Goal: Transaction & Acquisition: Purchase product/service

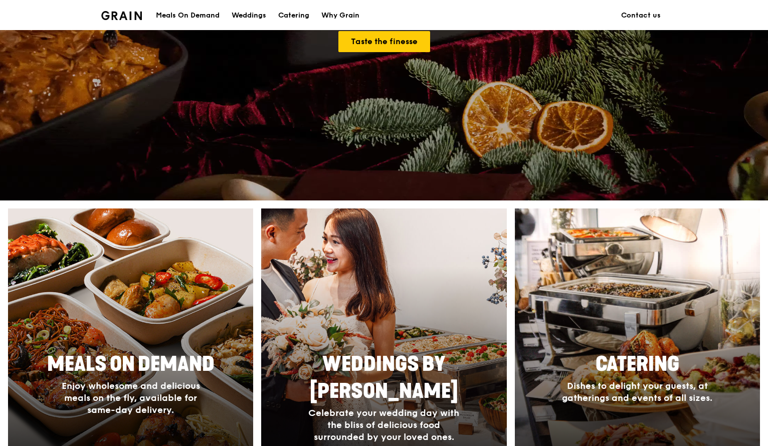
scroll to position [301, 0]
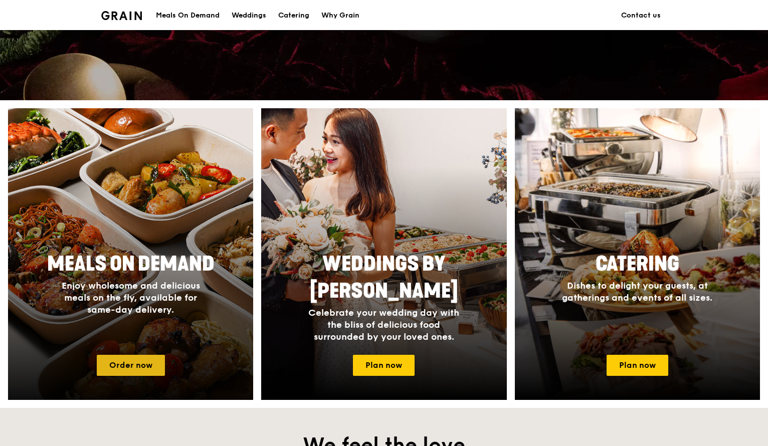
click at [130, 369] on link "Order now" at bounding box center [131, 365] width 68 height 21
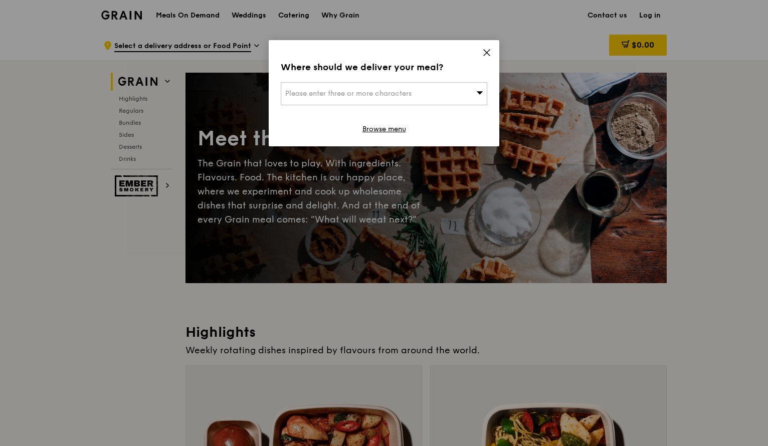
click at [487, 53] on icon at bounding box center [487, 53] width 6 height 6
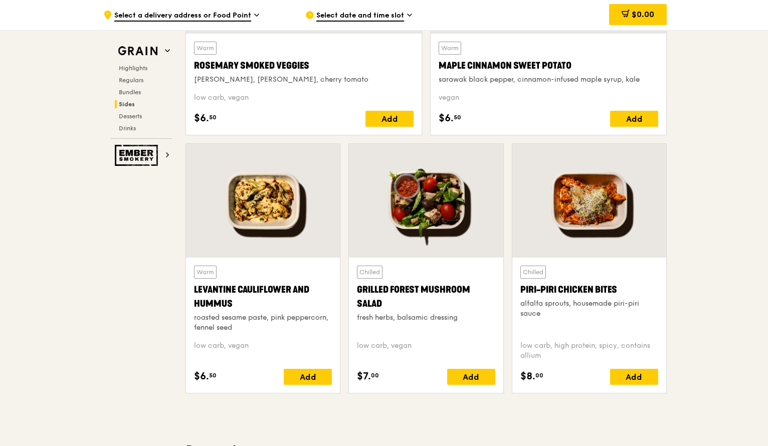
scroll to position [2307, 0]
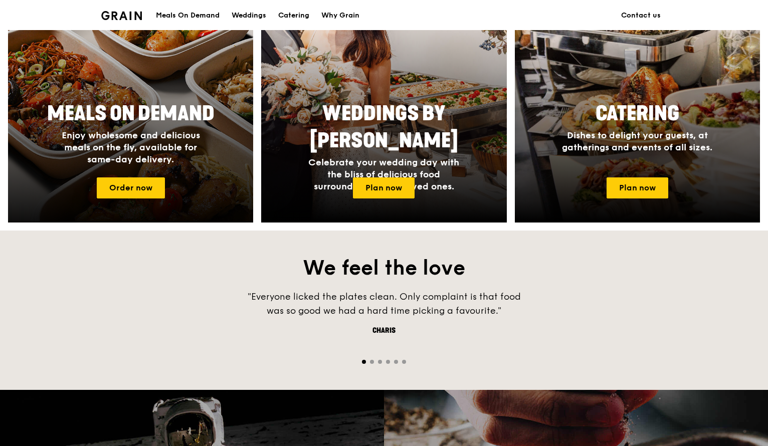
scroll to position [251, 0]
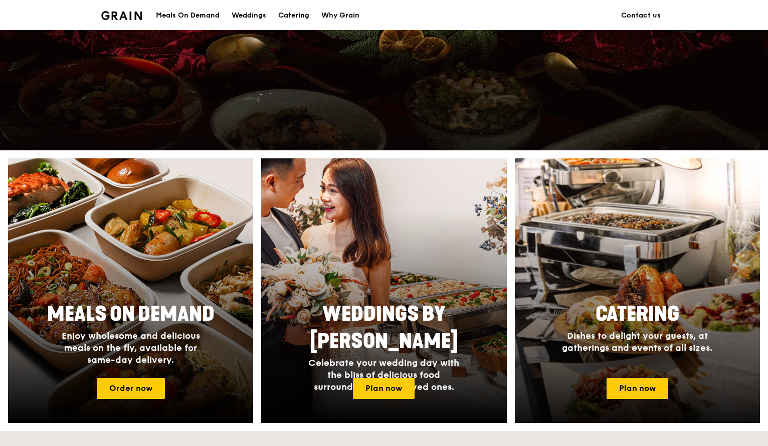
click at [612, 400] on div at bounding box center [638, 290] width 270 height 291
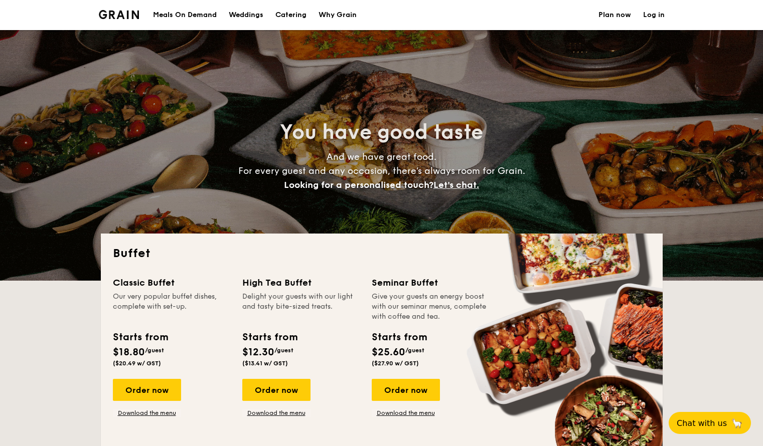
select select
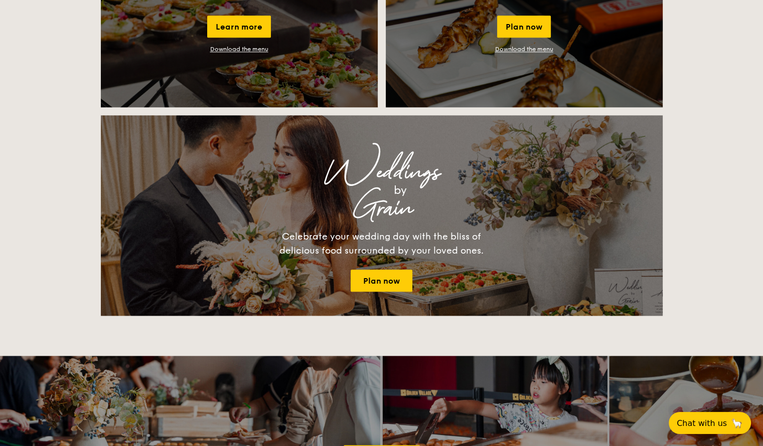
scroll to position [752, 0]
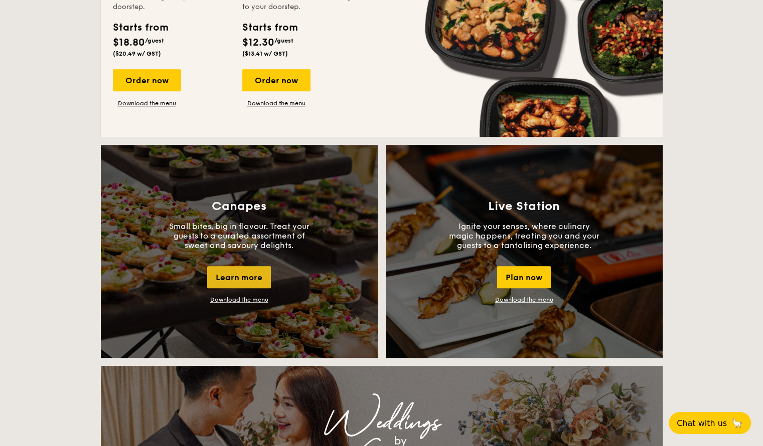
click at [246, 271] on div "Learn more" at bounding box center [239, 277] width 64 height 22
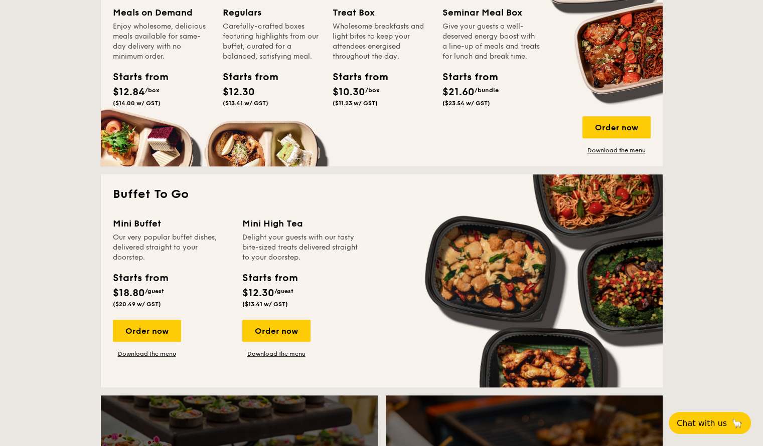
scroll to position [401, 0]
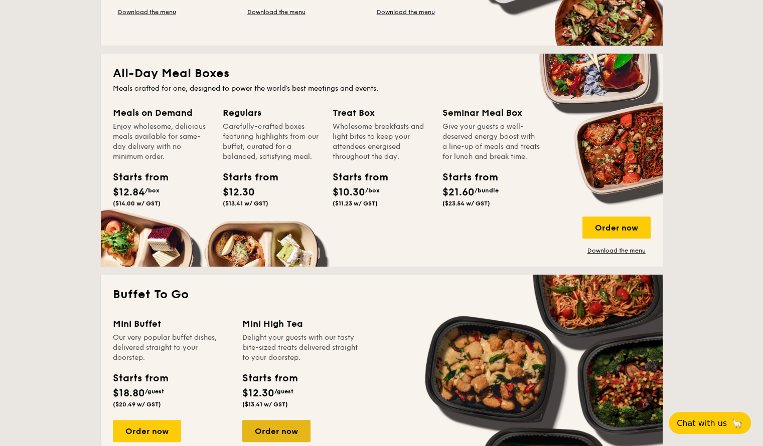
click at [253, 430] on div "Order now" at bounding box center [276, 431] width 68 height 22
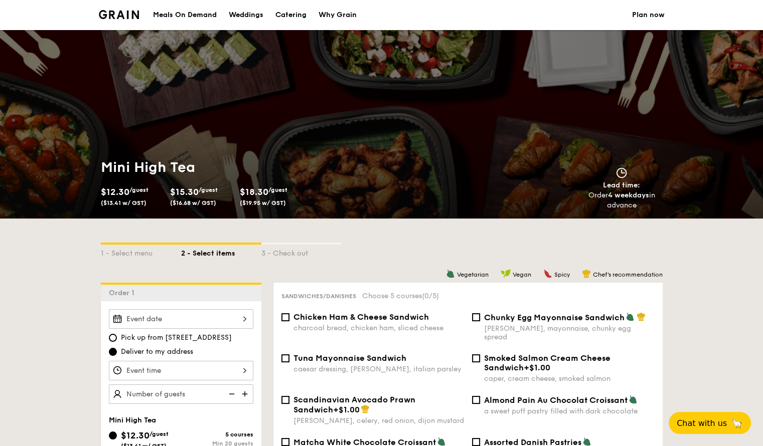
select select
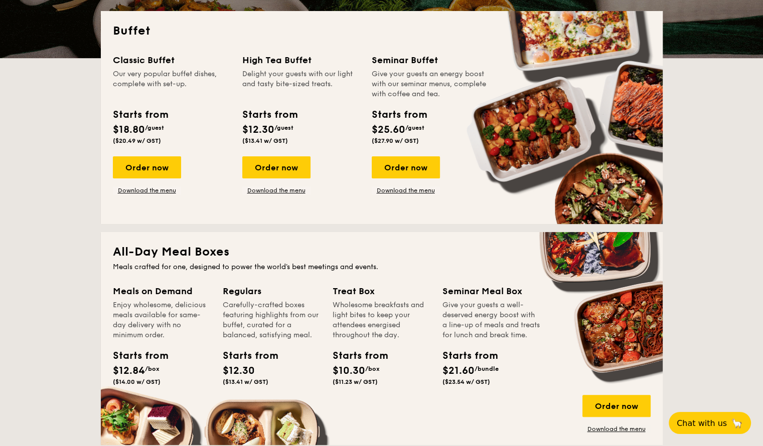
scroll to position [323, 0]
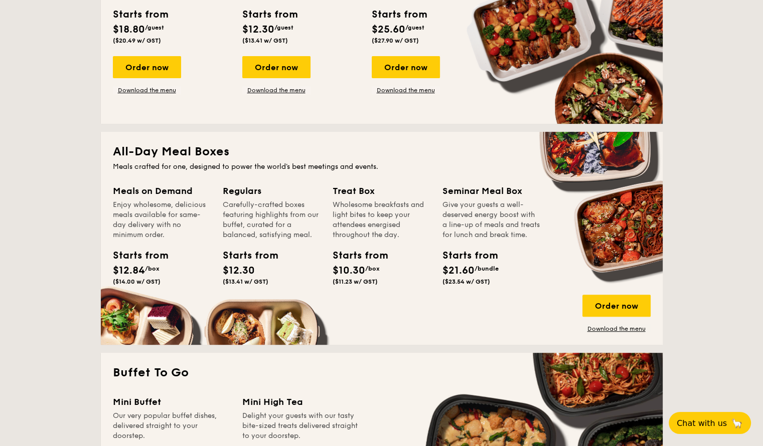
click at [135, 261] on div "Starts from" at bounding box center [135, 255] width 45 height 15
click at [582, 306] on div "Meals on Demand Enjoy wholesome, delicious meals available for same-day deliver…" at bounding box center [382, 258] width 538 height 149
click at [589, 305] on div "Order now" at bounding box center [616, 306] width 68 height 22
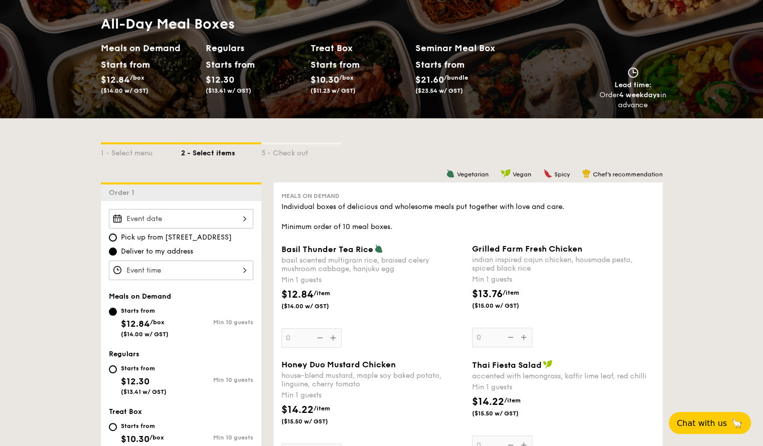
scroll to position [251, 0]
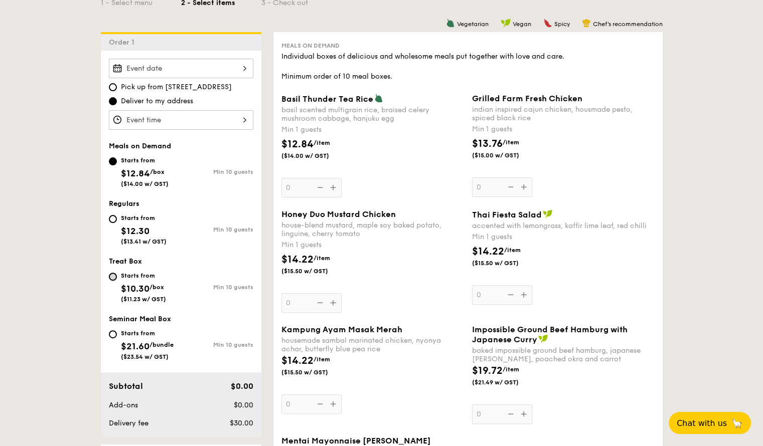
click at [115, 277] on input "Starts from $10.30 /box ($11.23 w/ GST) Min 10 guests" at bounding box center [113, 277] width 8 height 8
radio input "true"
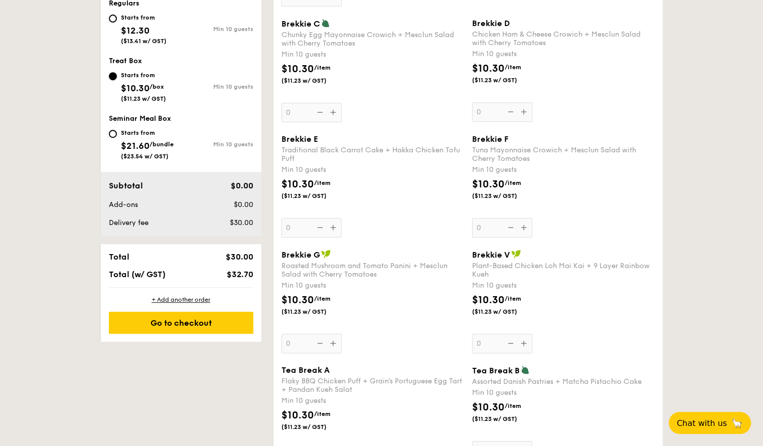
scroll to position [301, 0]
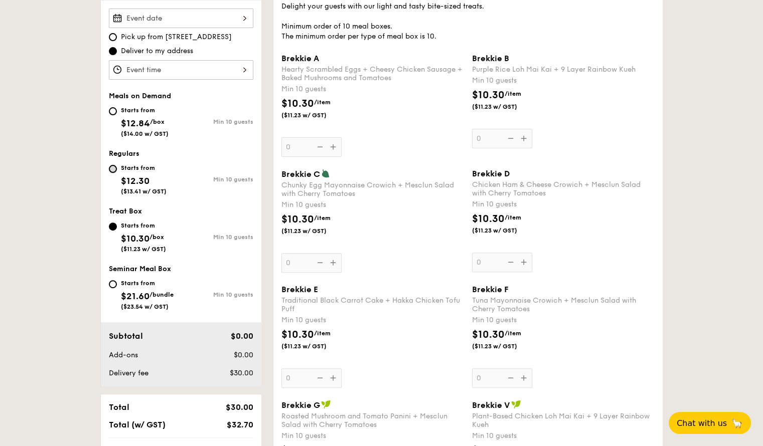
click at [112, 168] on input "Starts from $12.30 ($13.41 w/ GST) Min 10 guests" at bounding box center [113, 169] width 8 height 8
radio input "true"
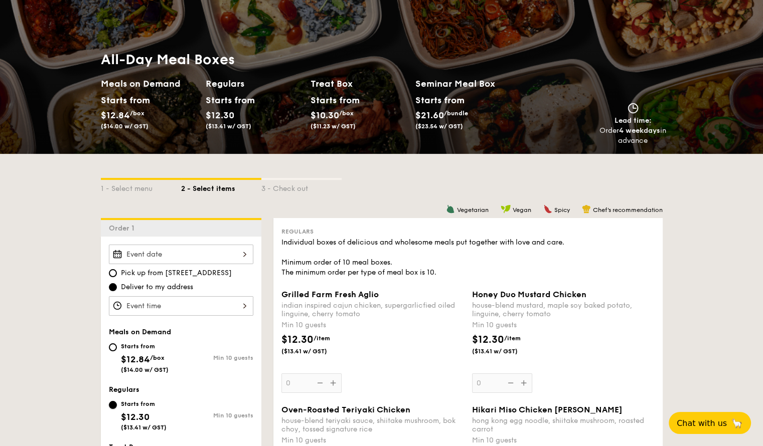
scroll to position [0, 0]
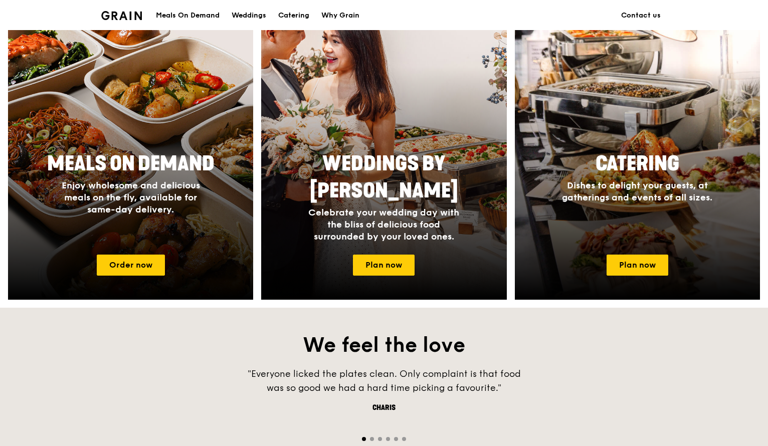
scroll to position [451, 0]
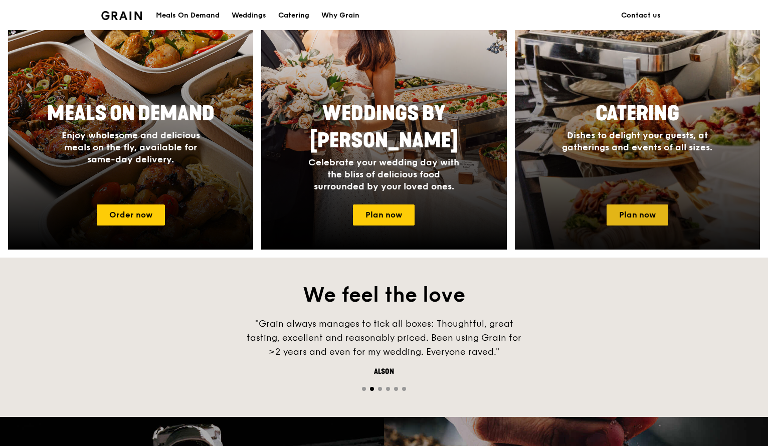
click at [639, 219] on link "Plan now" at bounding box center [638, 215] width 62 height 21
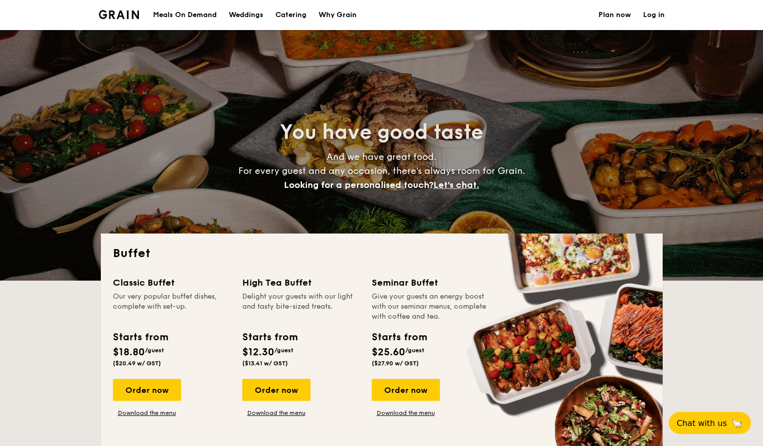
select select
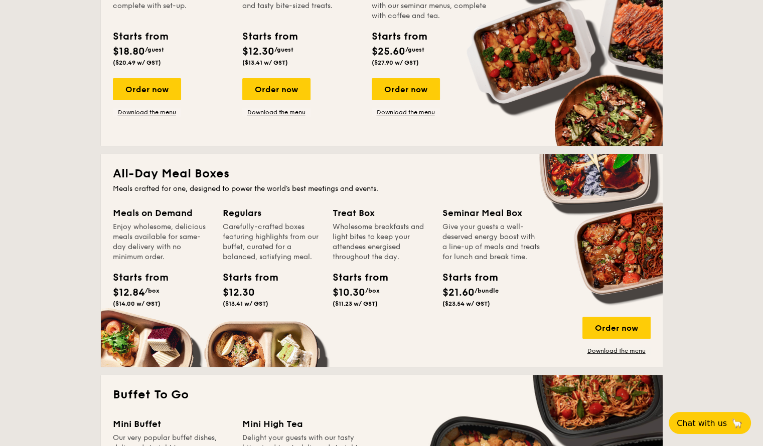
scroll to position [351, 0]
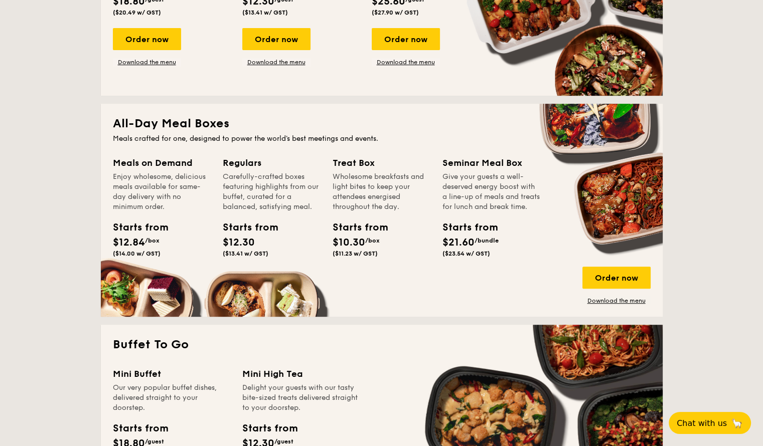
click at [253, 207] on div "Carefully-crafted boxes featuring highlights from our buffet, curated for a bal…" at bounding box center [272, 192] width 98 height 40
click at [633, 277] on div "Order now" at bounding box center [616, 278] width 68 height 22
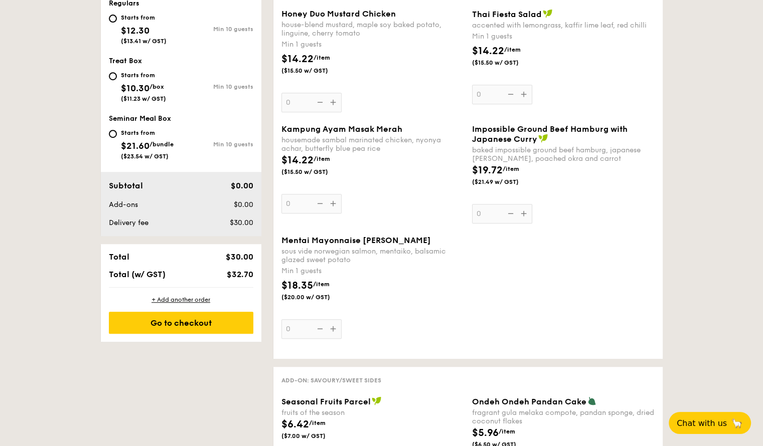
scroll to position [351, 0]
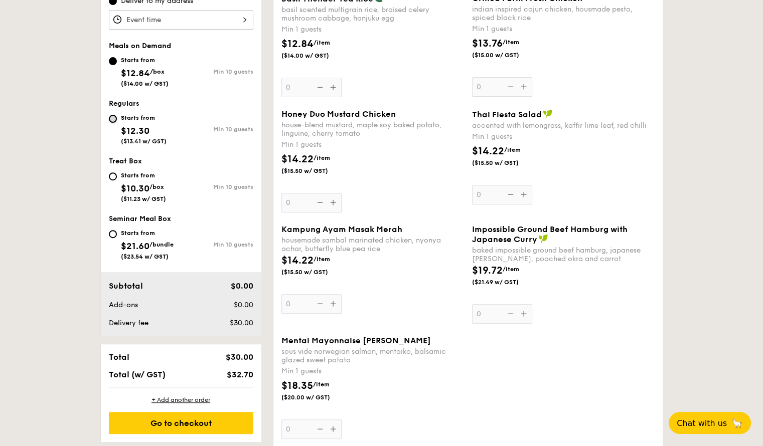
click at [116, 118] on input "Starts from $12.30 ($13.41 w/ GST) Min 10 guests" at bounding box center [113, 119] width 8 height 8
radio input "true"
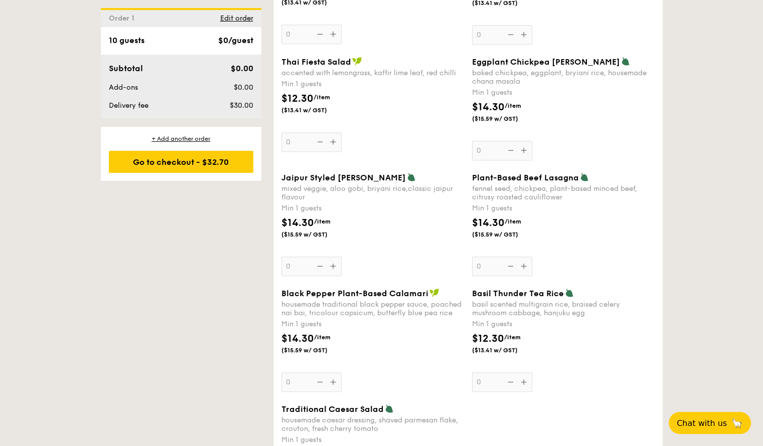
scroll to position [991, 0]
click at [652, 268] on div "Plant-Based Beef Lasagna fennel seed, chickpea, plant-based minced beef, citrus…" at bounding box center [563, 225] width 183 height 104
click at [532, 268] on input "0" at bounding box center [502, 267] width 60 height 20
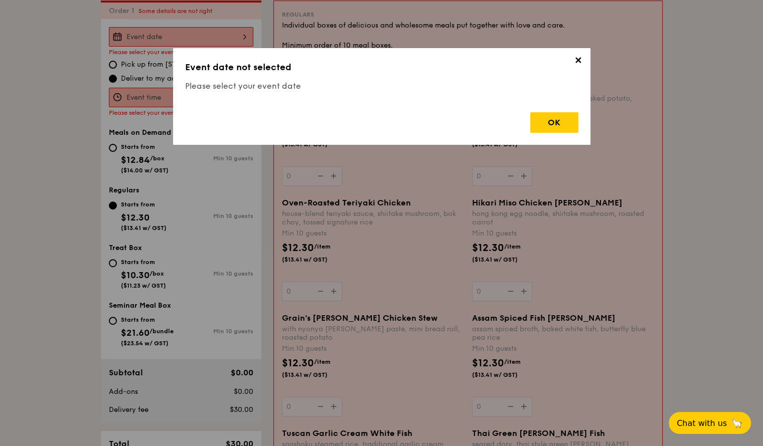
scroll to position [268, 0]
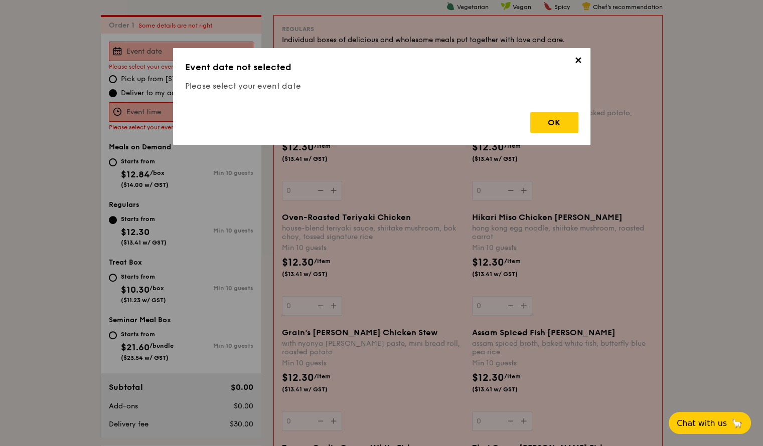
click at [556, 54] on div "✕ Event date not selected Please select your event date OK" at bounding box center [381, 96] width 417 height 97
click at [576, 58] on span "✕" at bounding box center [578, 62] width 14 height 14
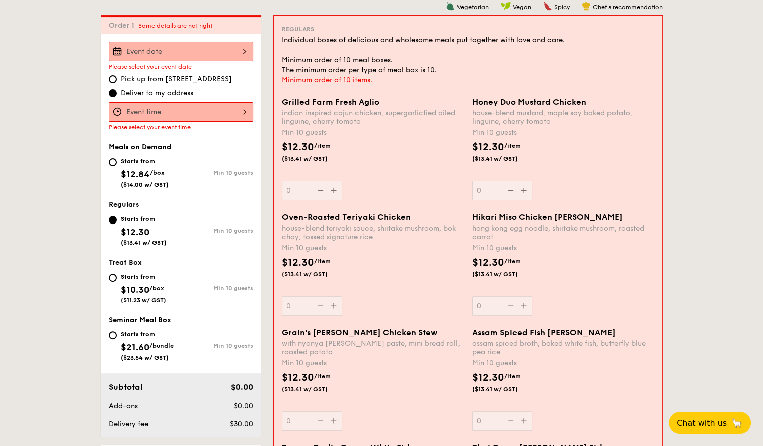
select select
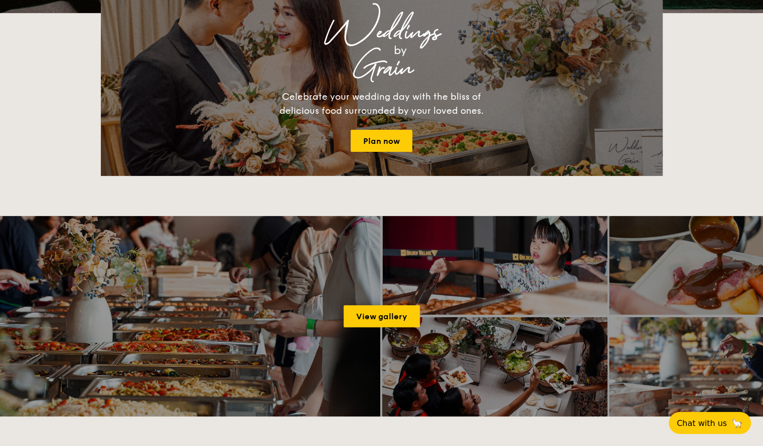
scroll to position [1226, 0]
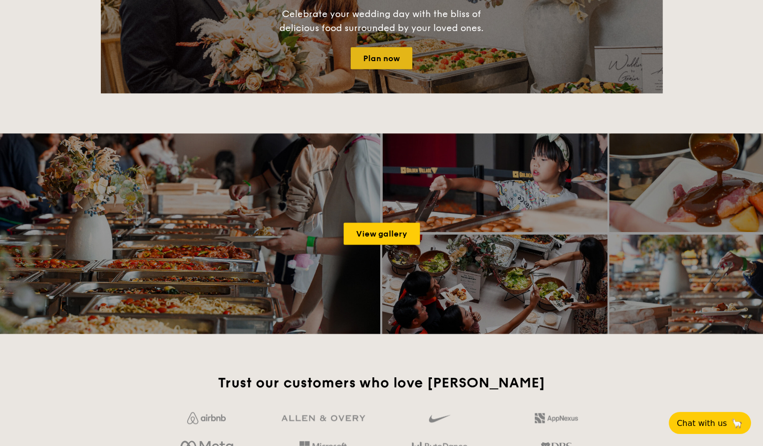
click at [381, 63] on link "Plan now" at bounding box center [382, 58] width 62 height 22
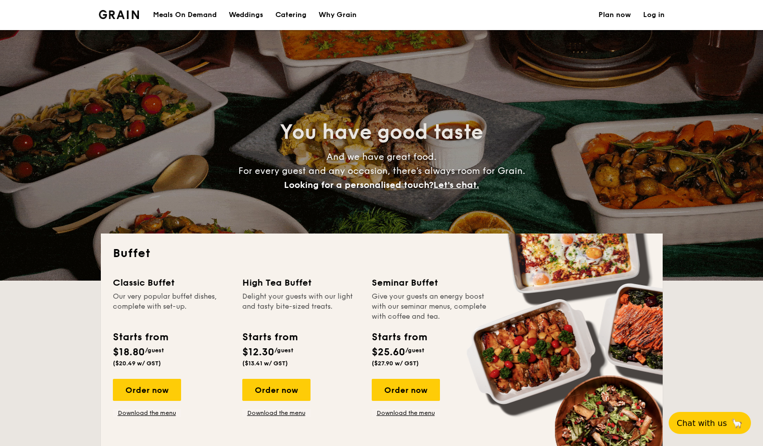
select select
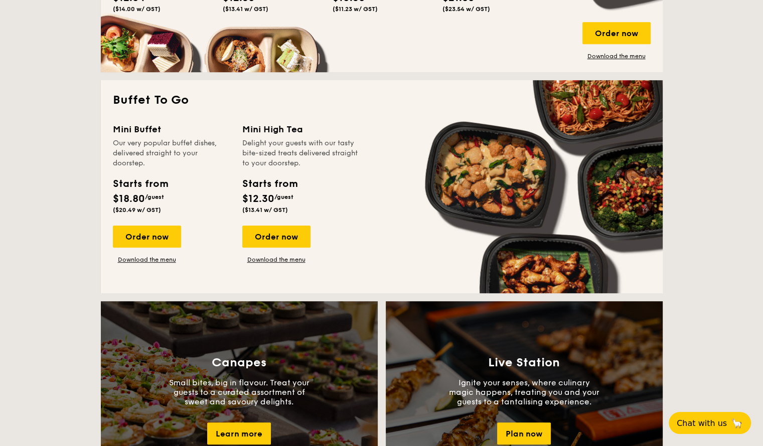
scroll to position [445, 0]
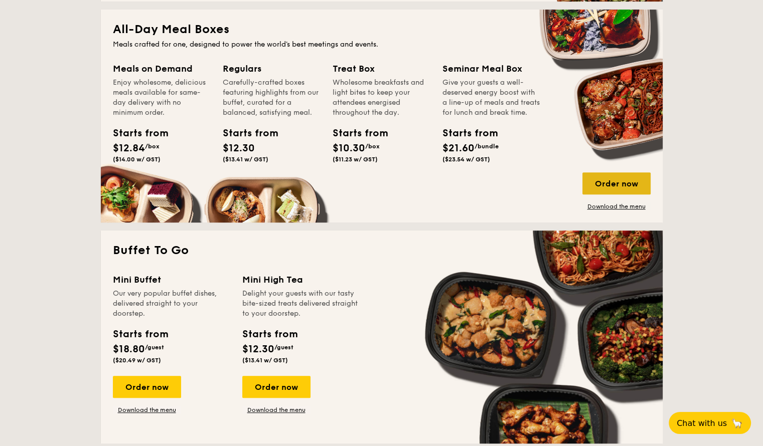
click at [605, 184] on div "Order now" at bounding box center [616, 184] width 68 height 22
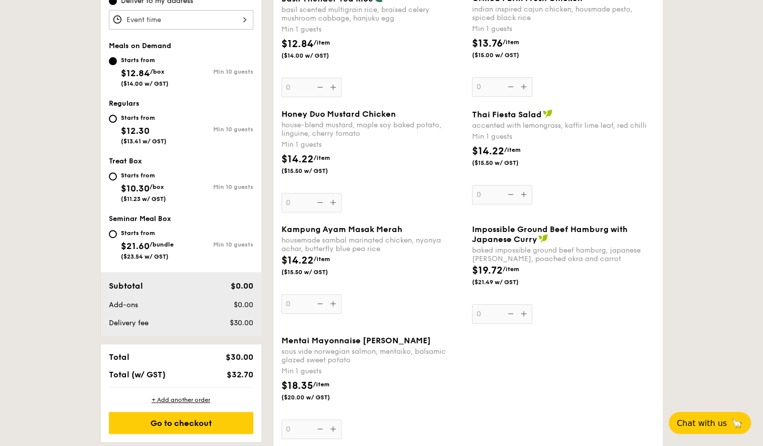
scroll to position [401, 0]
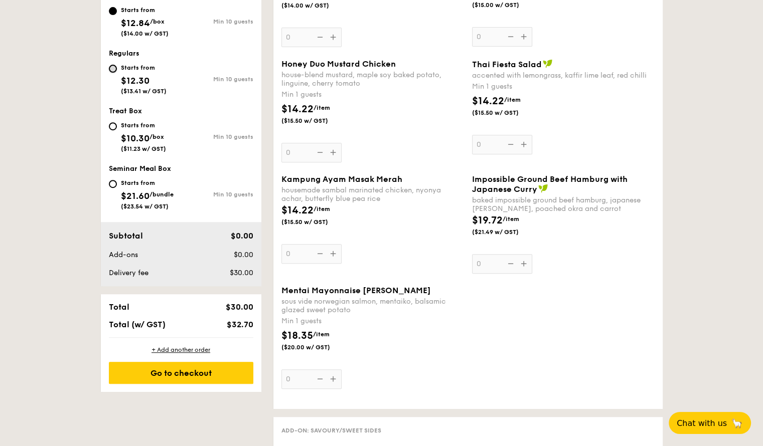
click at [113, 69] on input "Starts from $12.30 ($13.41 w/ GST) Min 10 guests" at bounding box center [113, 69] width 8 height 8
radio input "true"
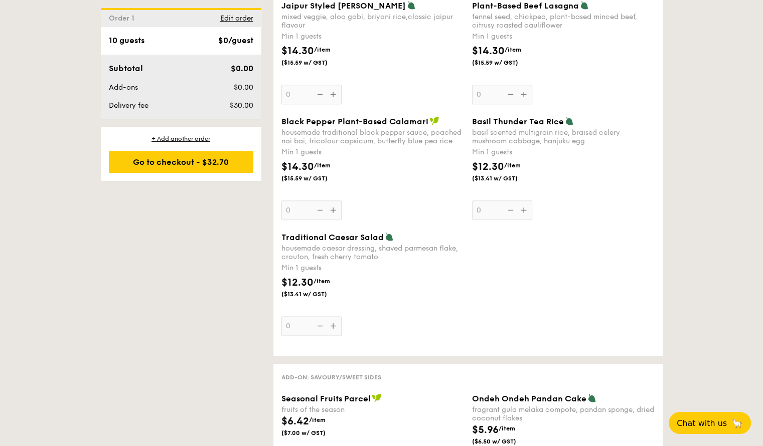
scroll to position [1164, 0]
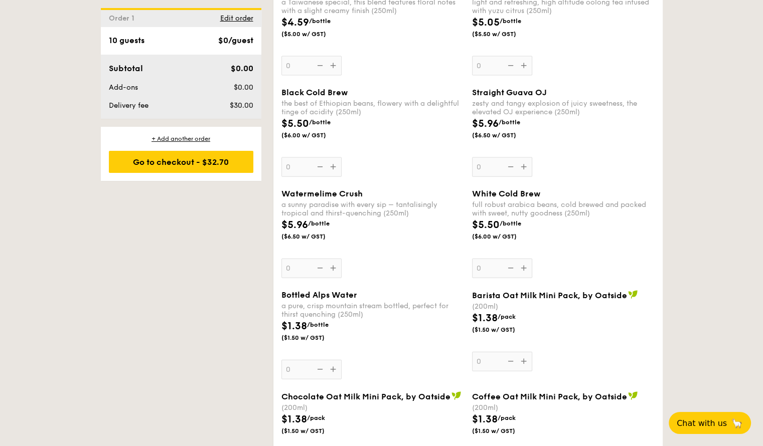
scroll to position [2152, 0]
